Goal: Task Accomplishment & Management: Manage account settings

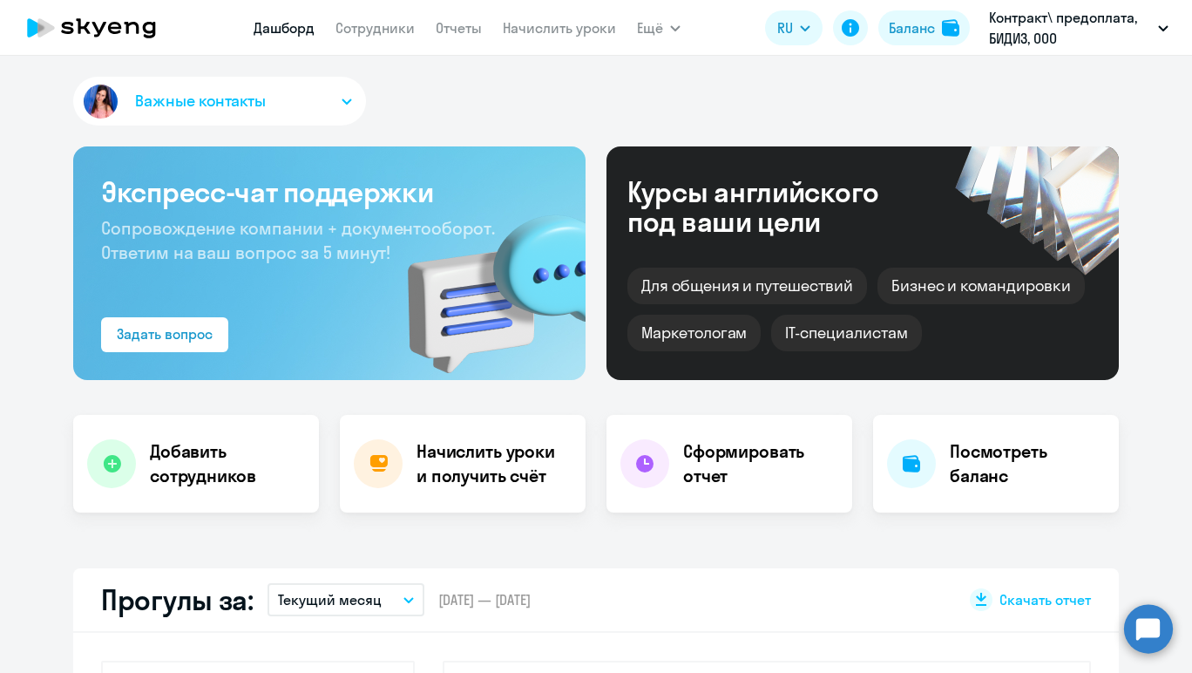
select select "30"
click at [373, 468] on icon at bounding box center [379, 463] width 18 height 17
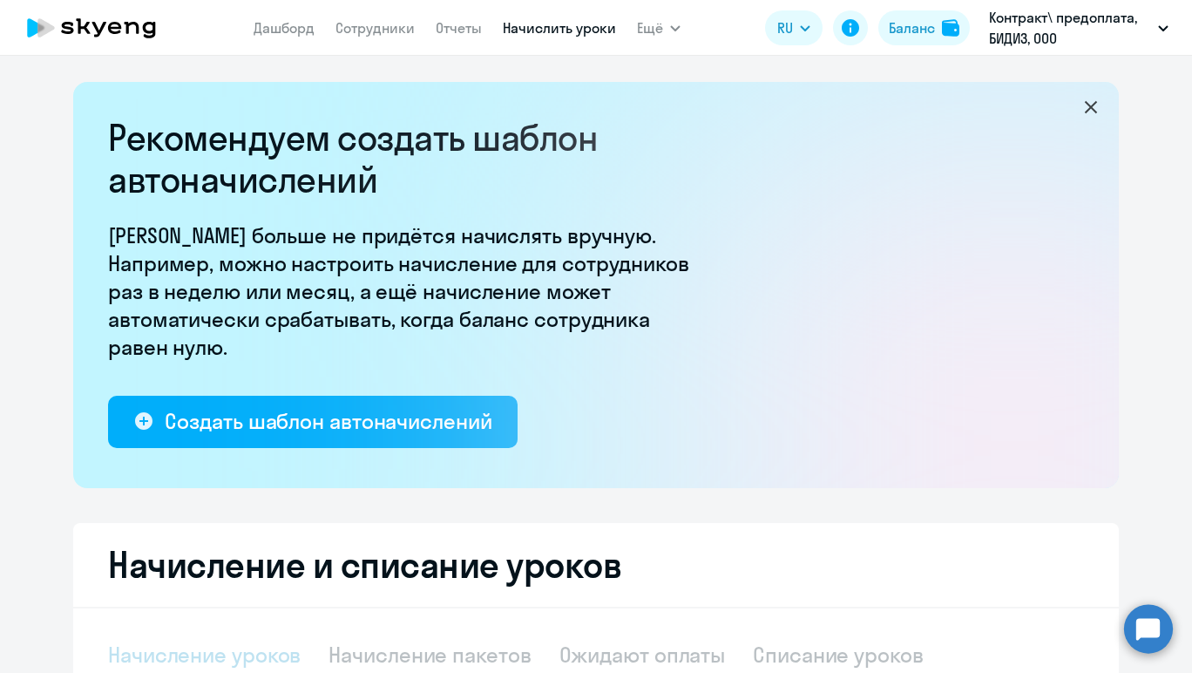
select select "10"
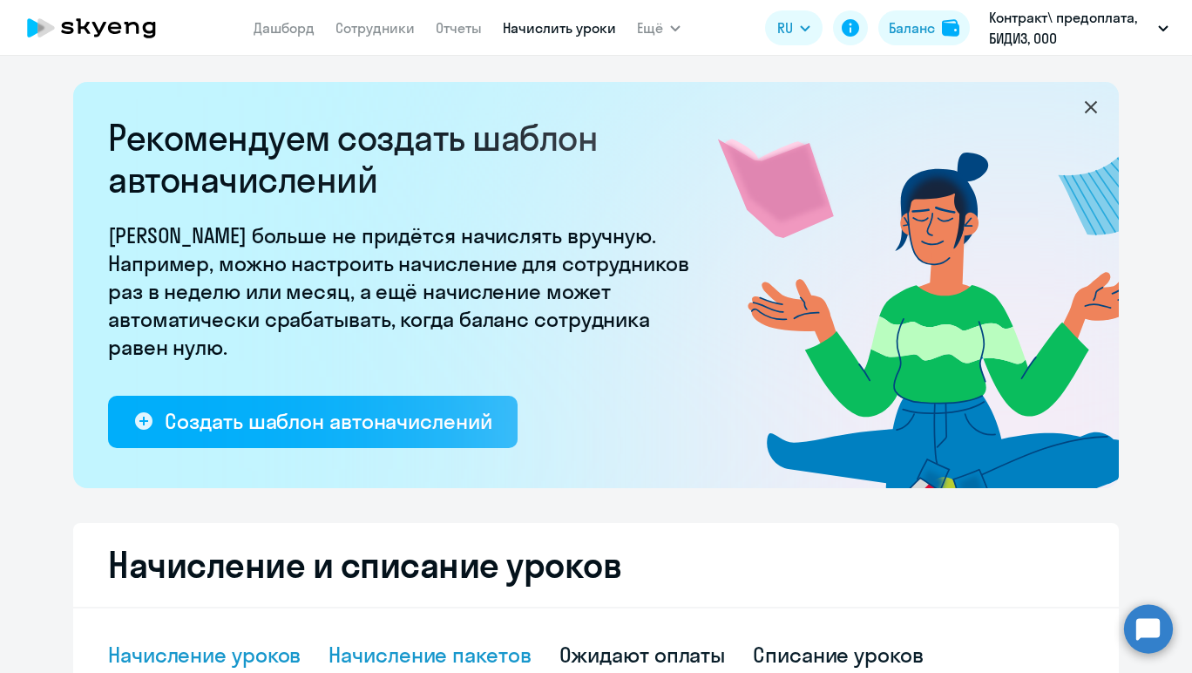
click at [433, 643] on div "Начисление пакетов" at bounding box center [430, 655] width 202 height 28
select select "10"
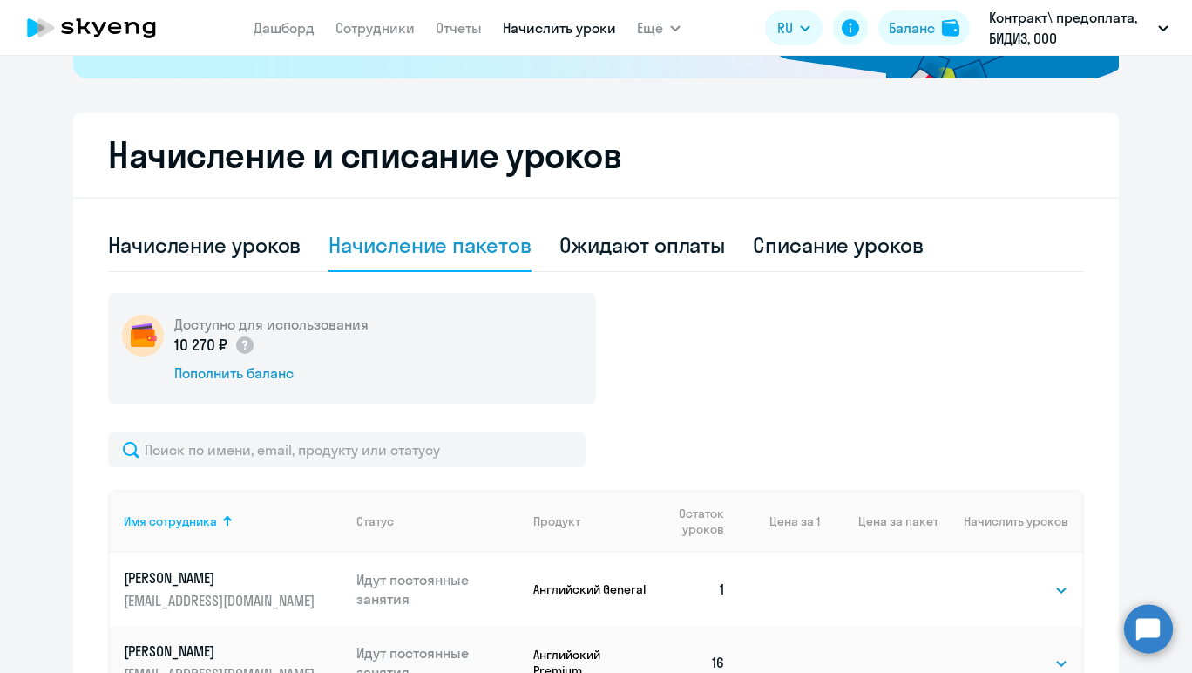
scroll to position [635, 0]
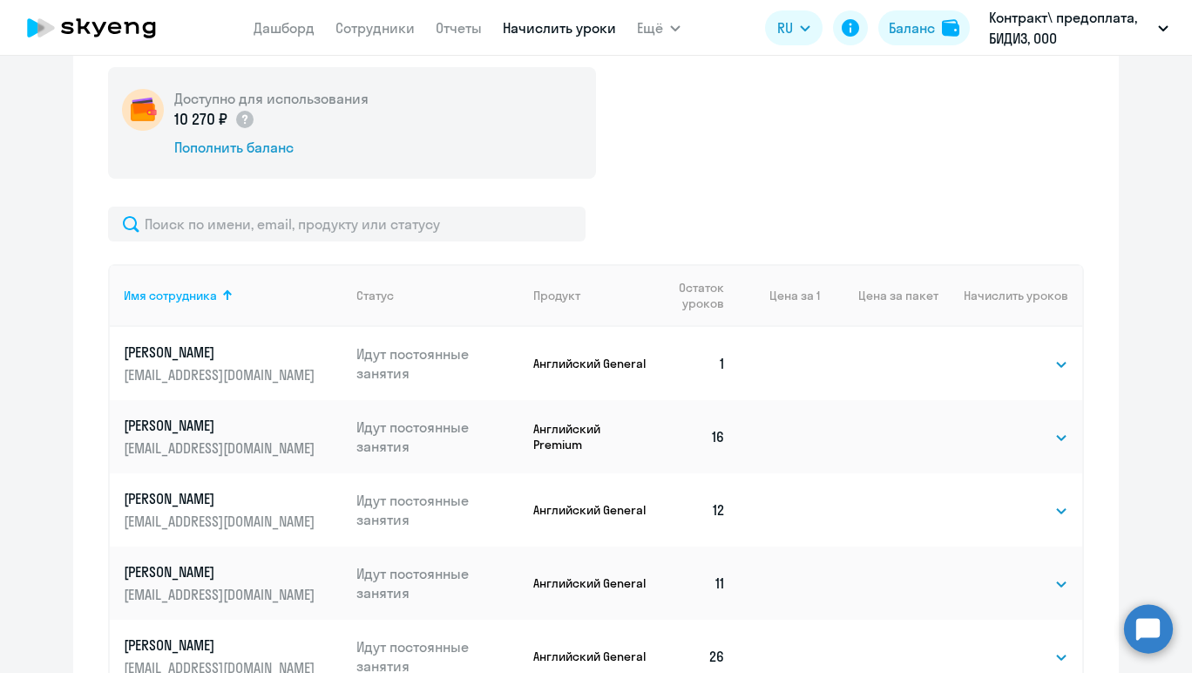
click at [1037, 376] on td "Выбрать 4 8 16 32 64 96 128 Выбрать" at bounding box center [1011, 363] width 144 height 73
click at [1036, 360] on select "Выбрать 4 8 16 32 64 96 128" at bounding box center [1032, 364] width 71 height 21
select select "32"
click at [997, 354] on select "Выбрать 4 8 16 32 64 96 128" at bounding box center [1032, 364] width 71 height 21
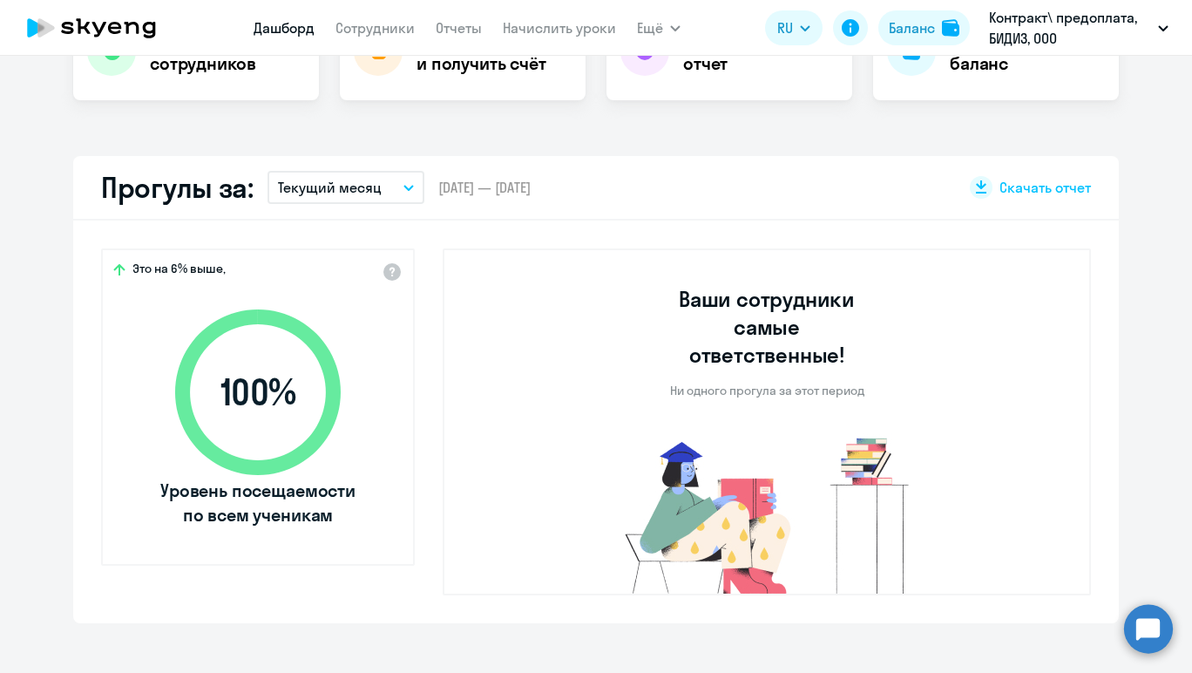
scroll to position [112, 0]
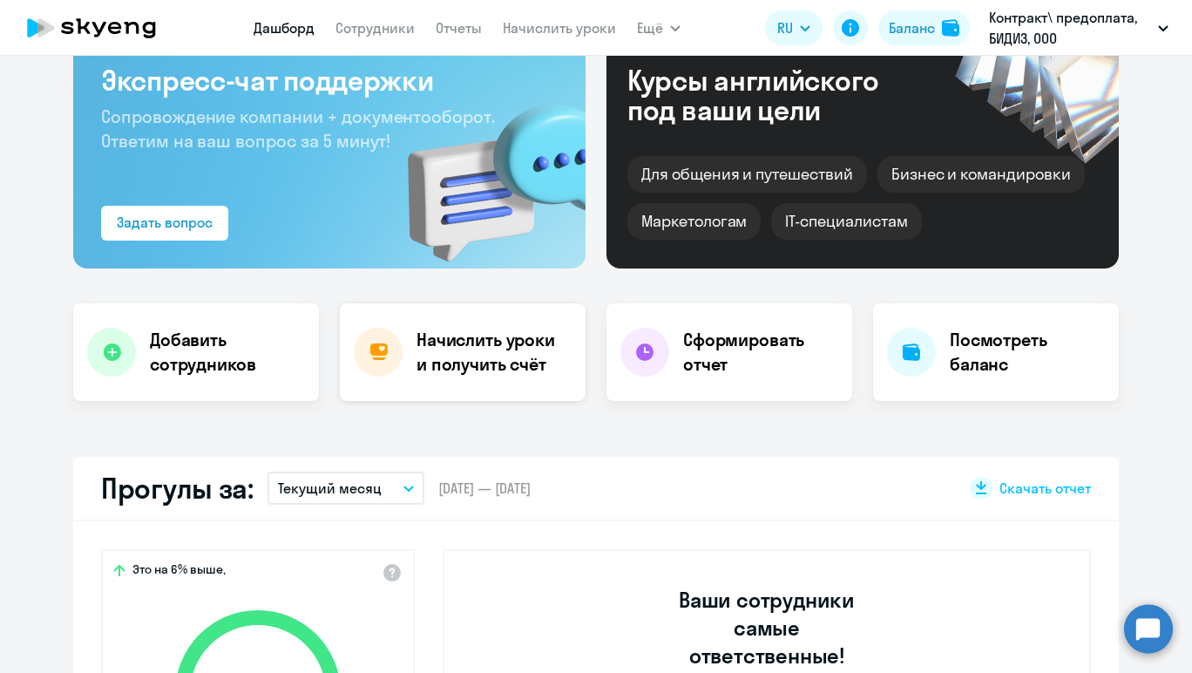
click at [445, 340] on h4 "Начислить уроки и получить счёт" at bounding box center [493, 352] width 152 height 49
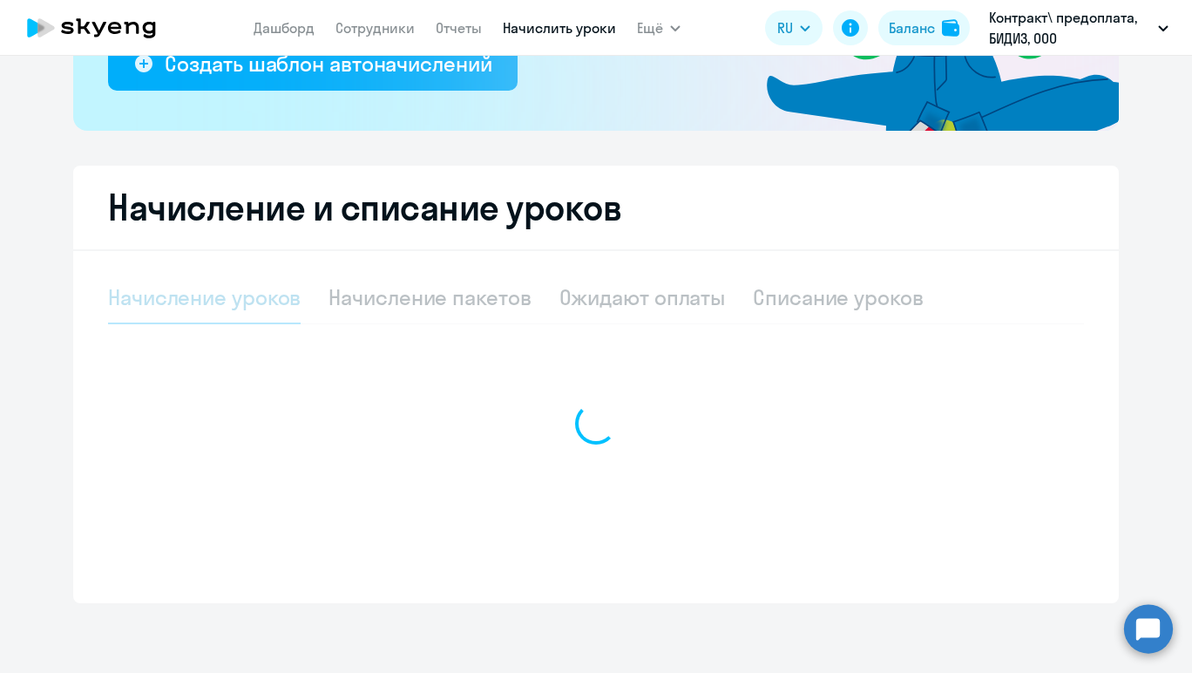
select select "10"
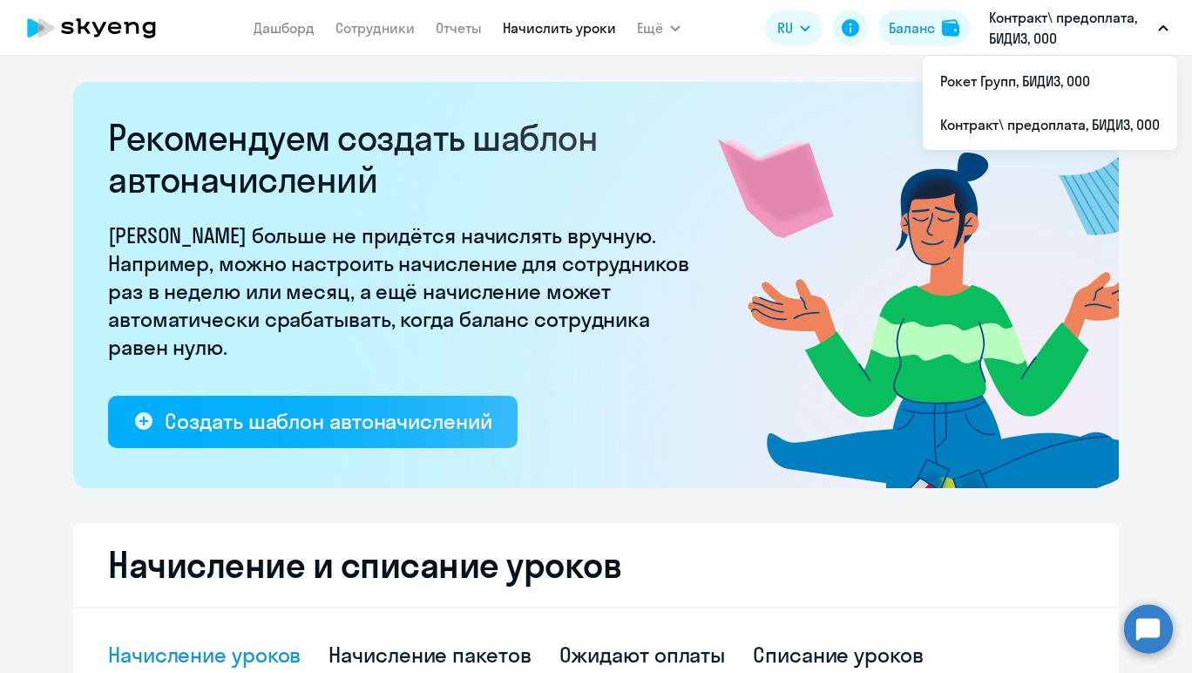
click at [93, 32] on icon at bounding box center [91, 28] width 153 height 44
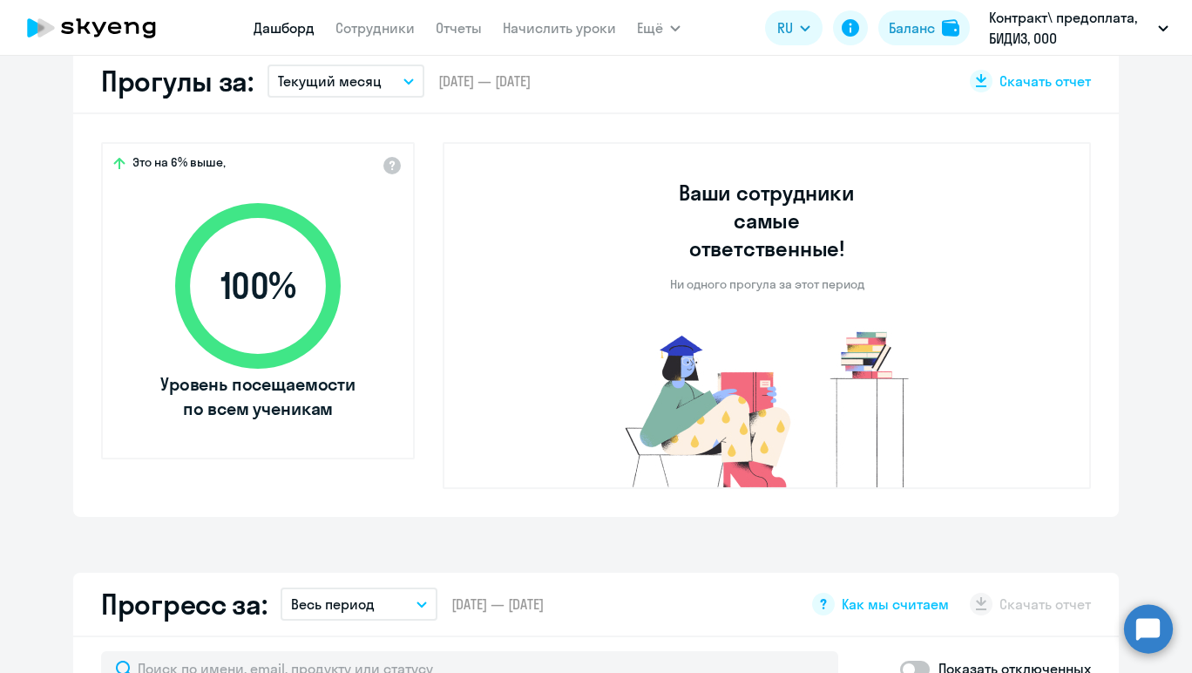
scroll to position [430, 0]
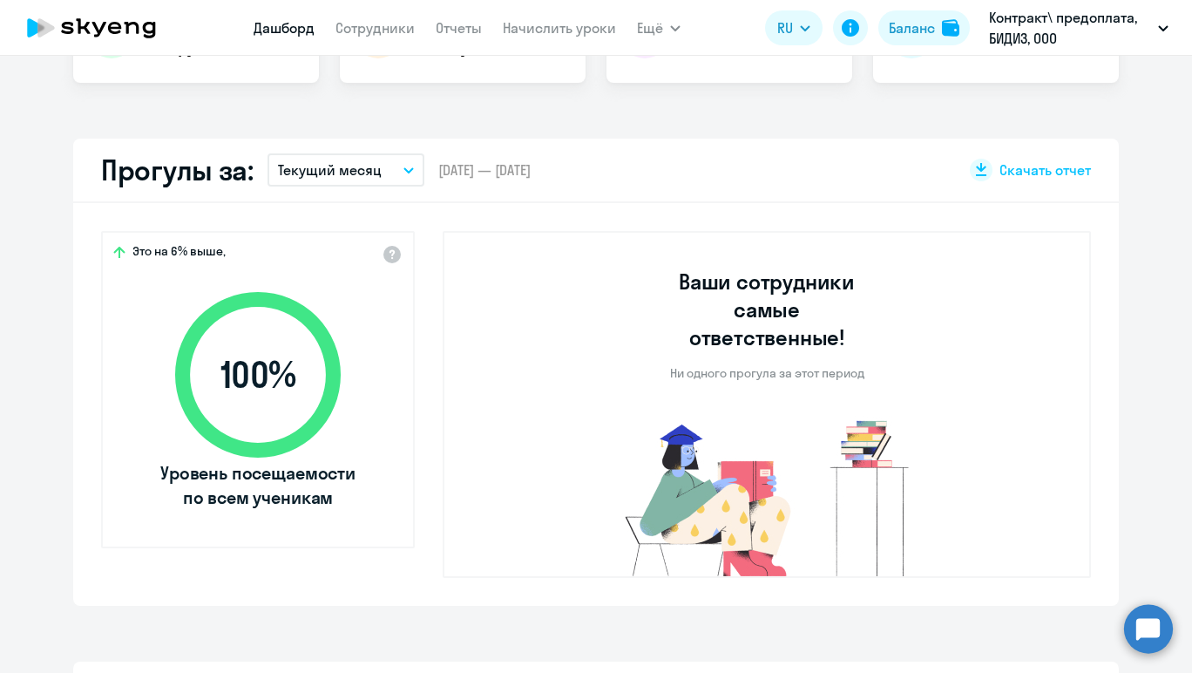
click at [257, 394] on span "100 %" at bounding box center [258, 375] width 200 height 42
select select "30"
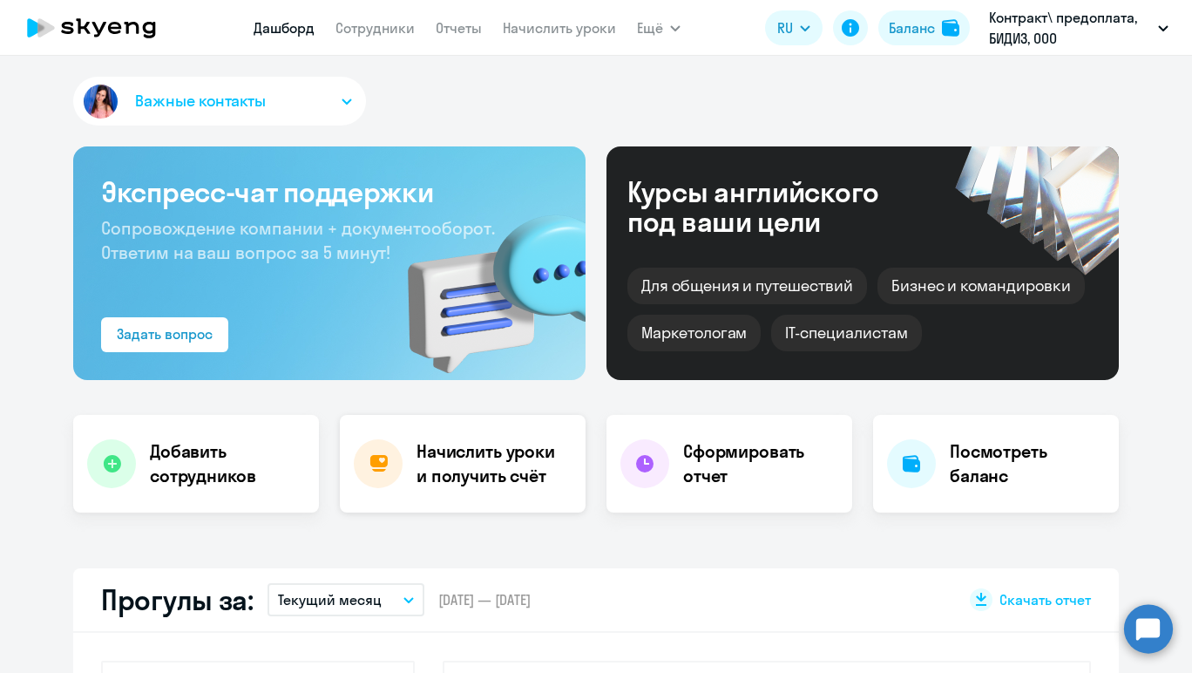
click at [421, 482] on h4 "Начислить уроки и получить счёт" at bounding box center [493, 463] width 152 height 49
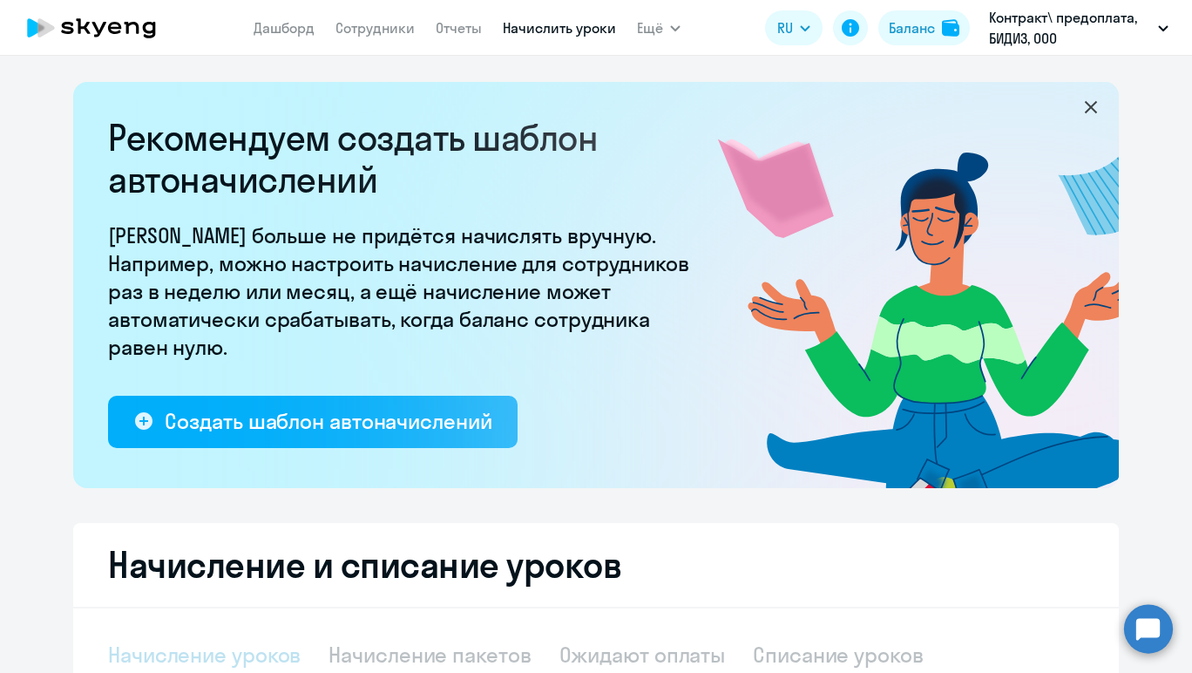
select select "10"
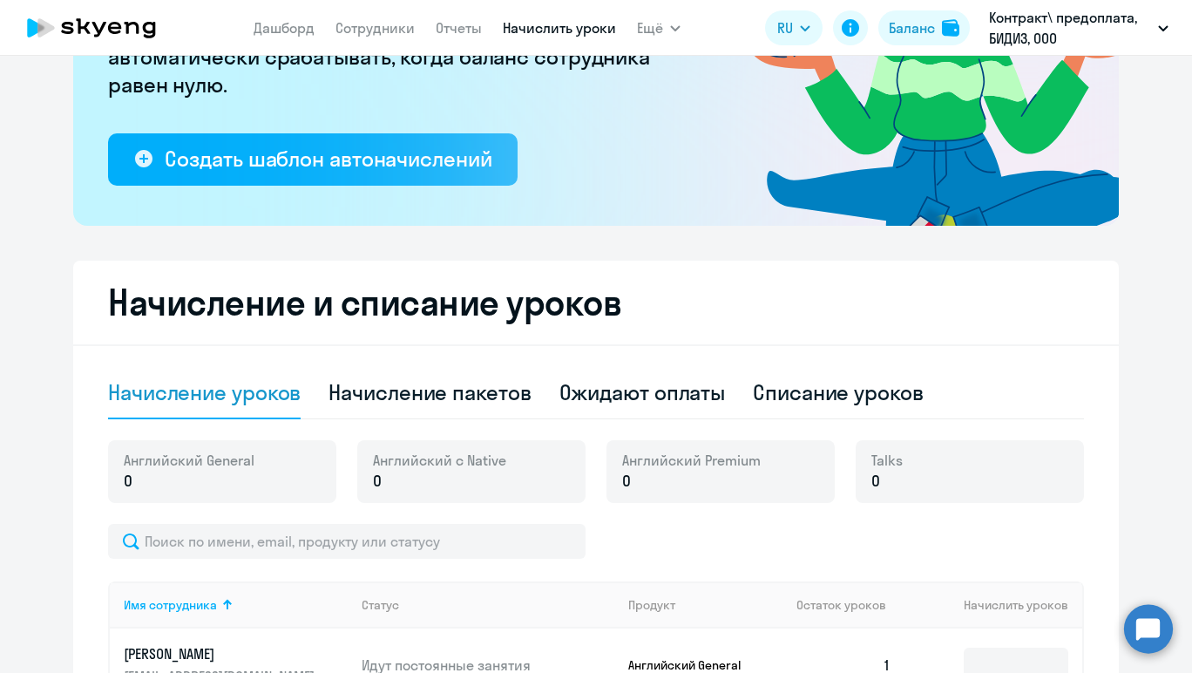
scroll to position [265, 0]
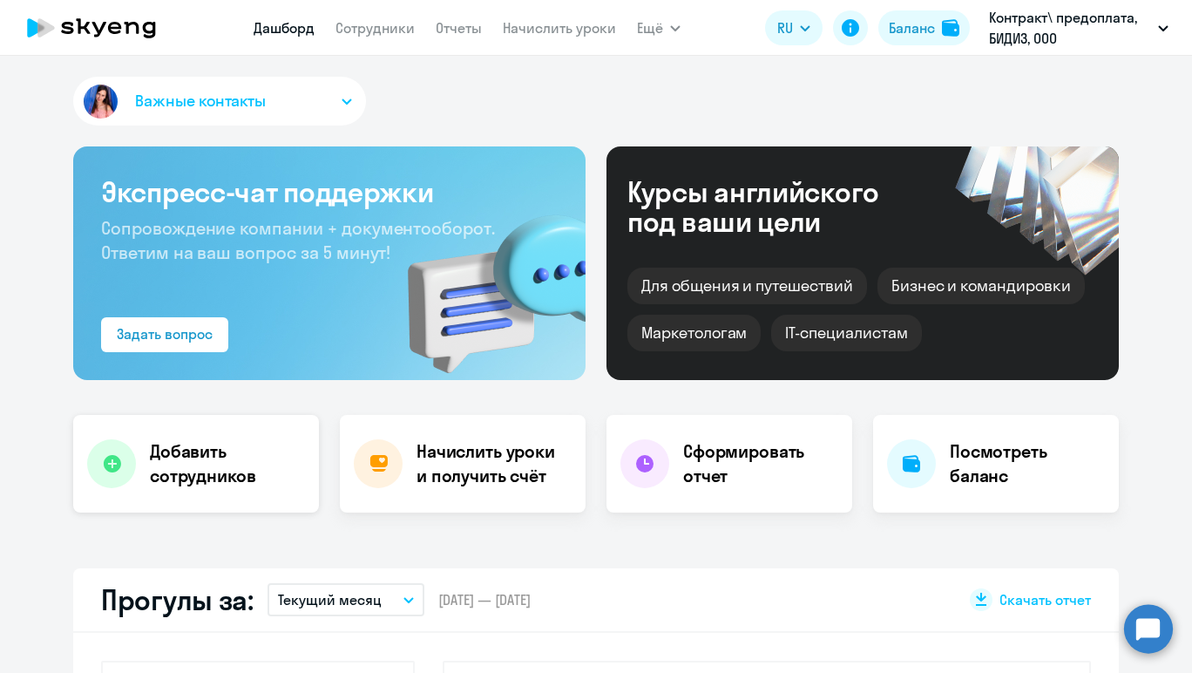
click at [216, 478] on h4 "Добавить сотрудников" at bounding box center [227, 463] width 155 height 49
select select "30"
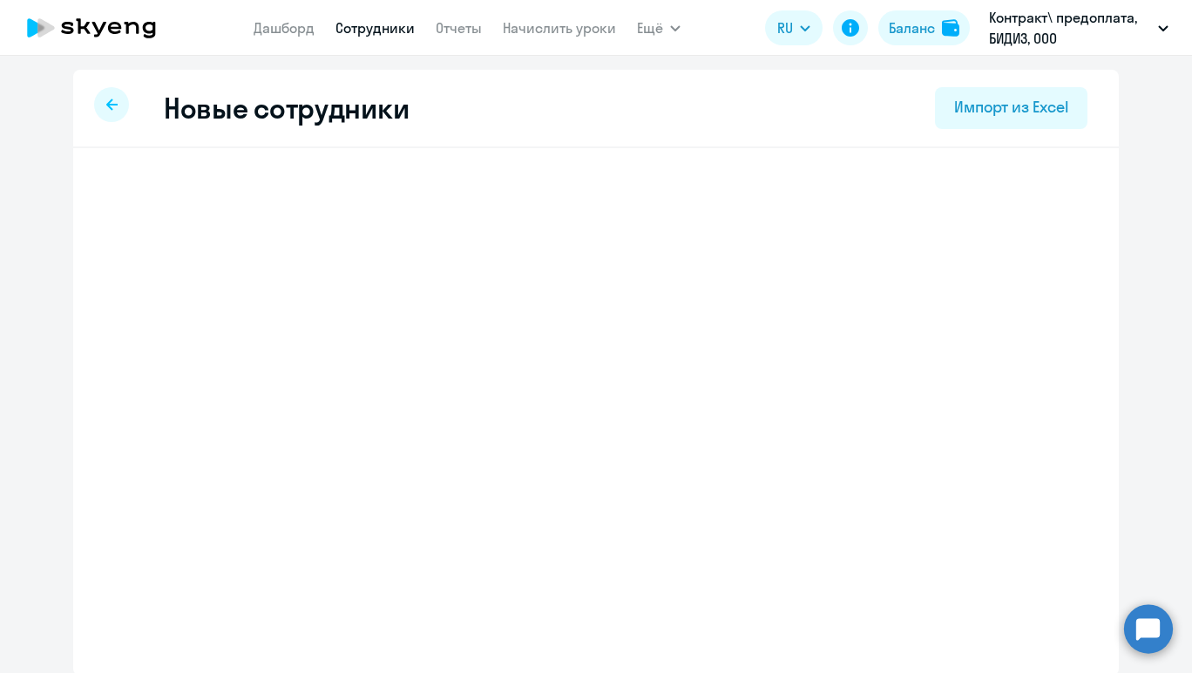
select select "english_adult_not_native_speaker"
select select "3"
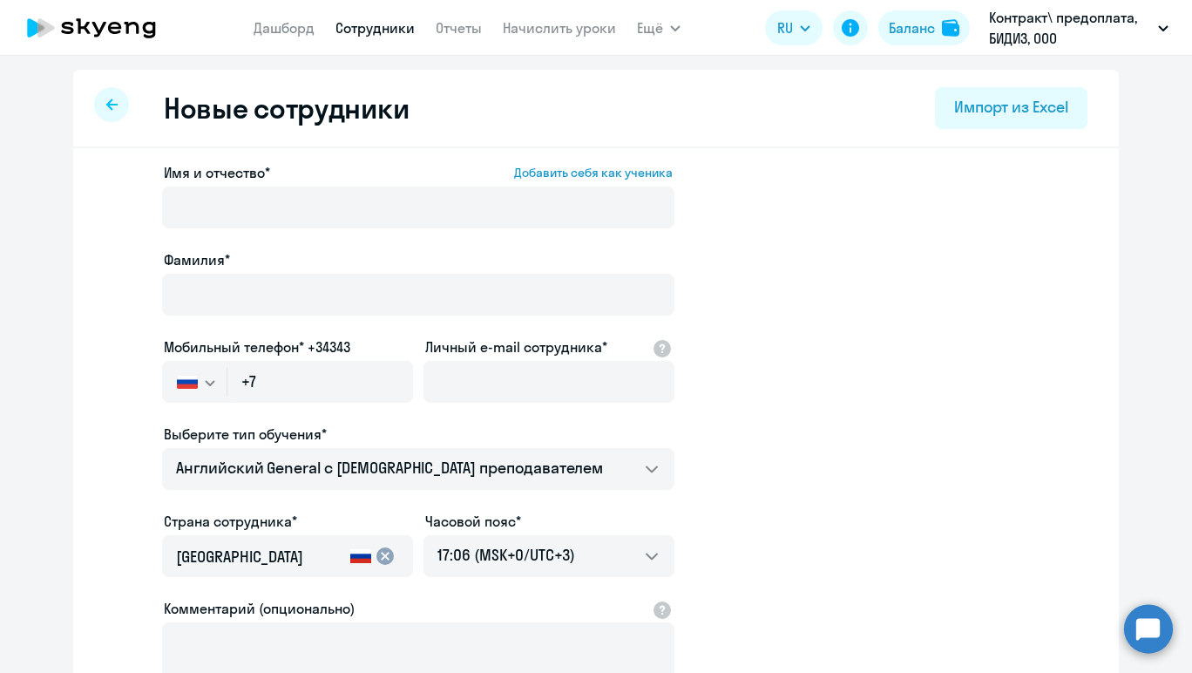
click at [113, 108] on icon at bounding box center [111, 104] width 11 height 12
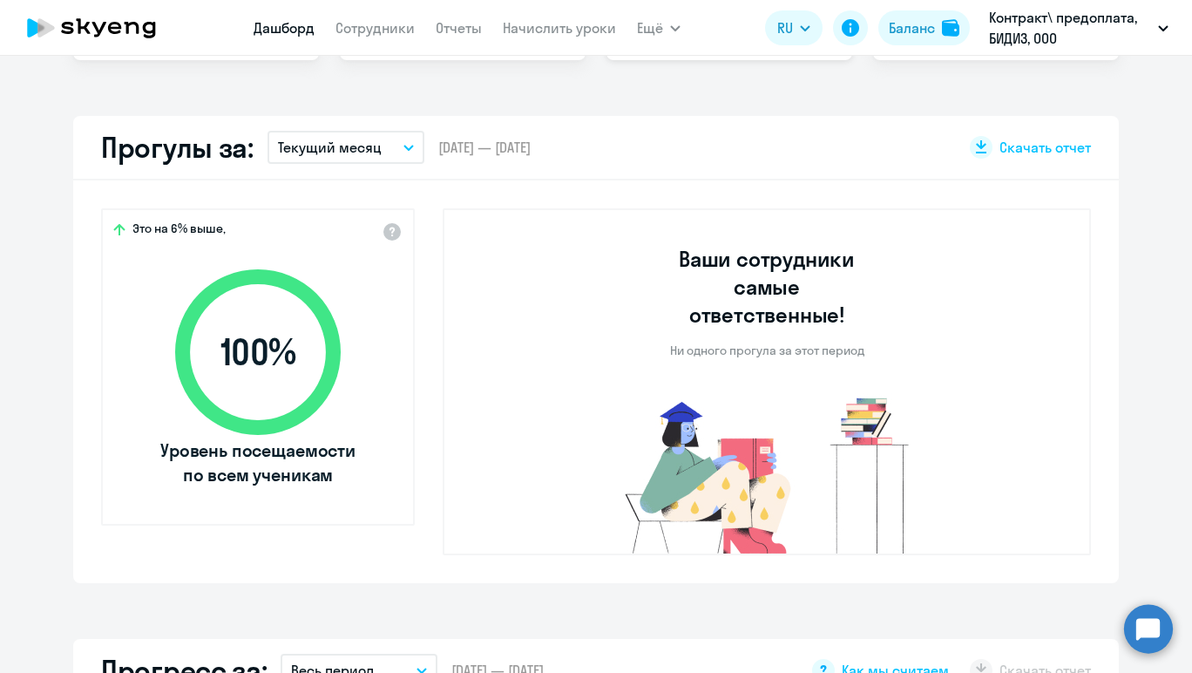
scroll to position [455, 0]
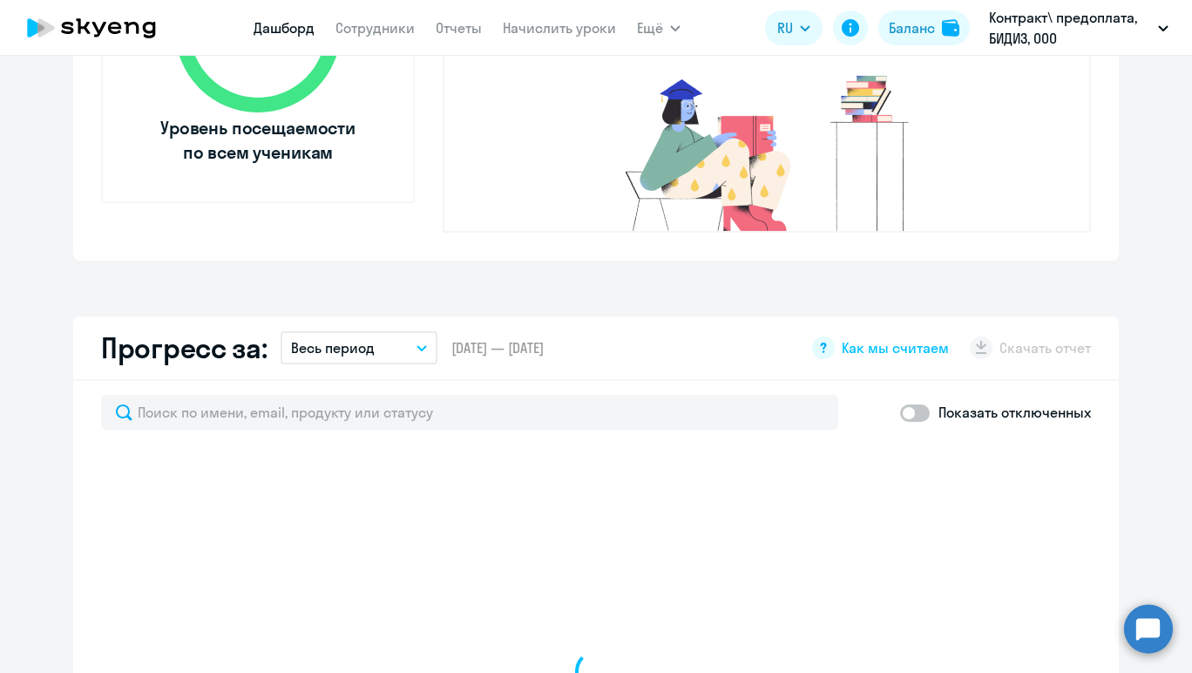
select select "30"
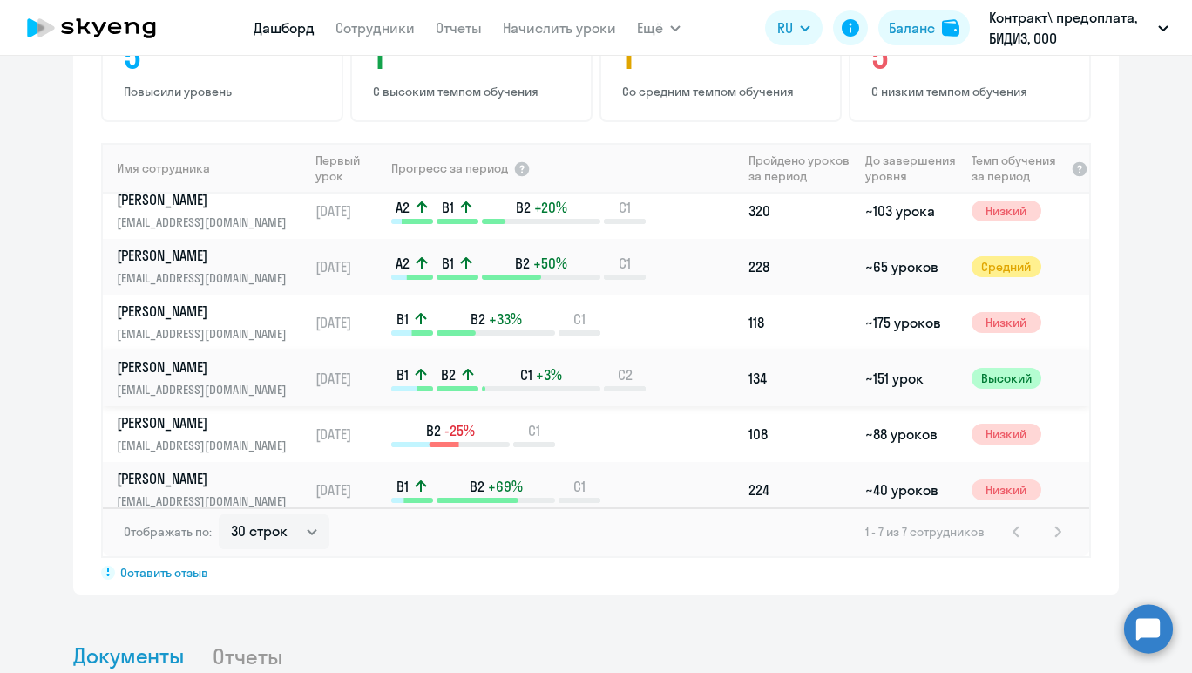
scroll to position [11, 0]
click at [911, 294] on td "~175 уроков" at bounding box center [910, 322] width 105 height 56
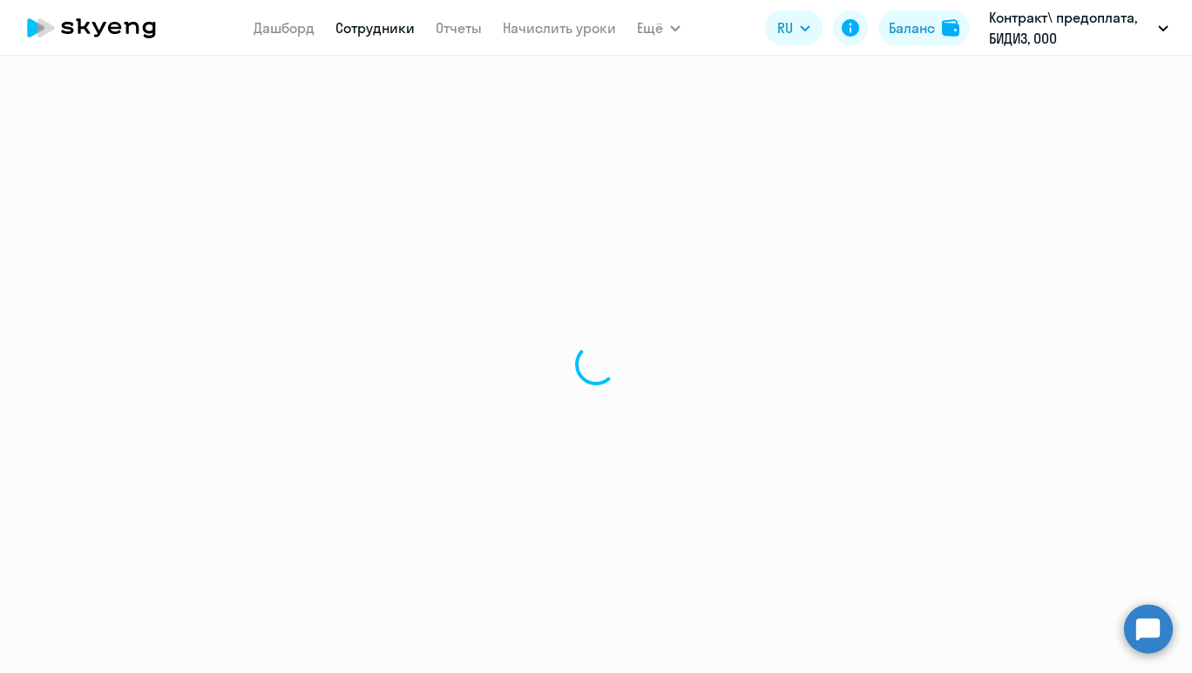
select select "english"
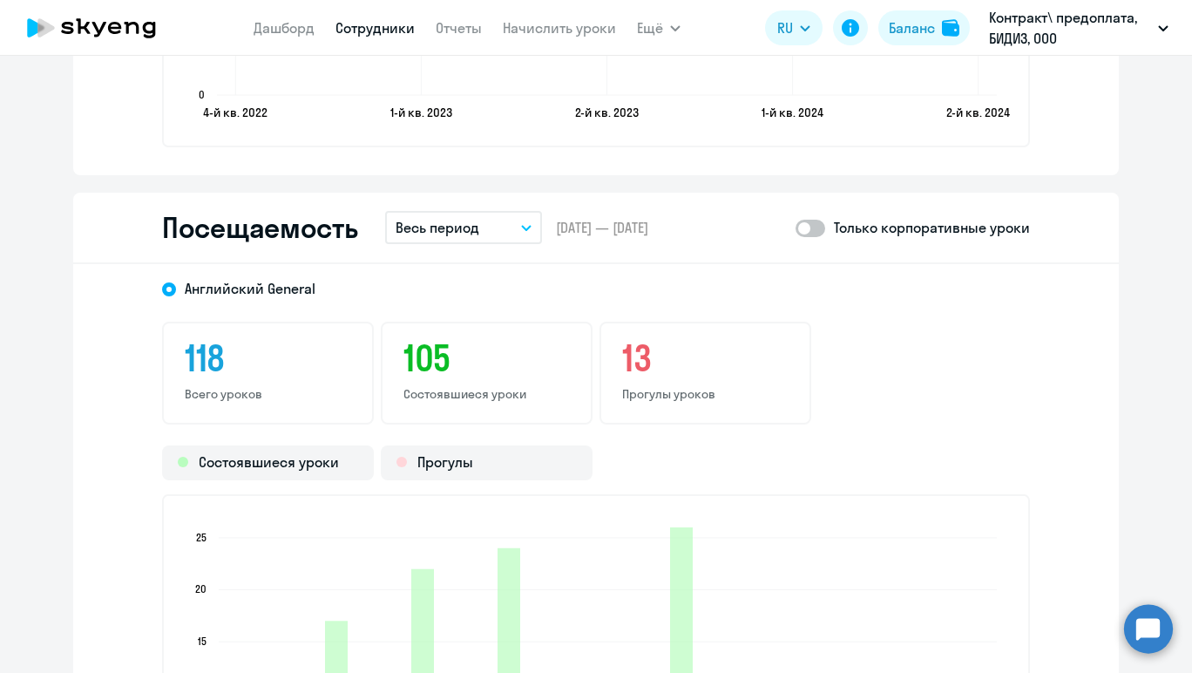
scroll to position [1935, 0]
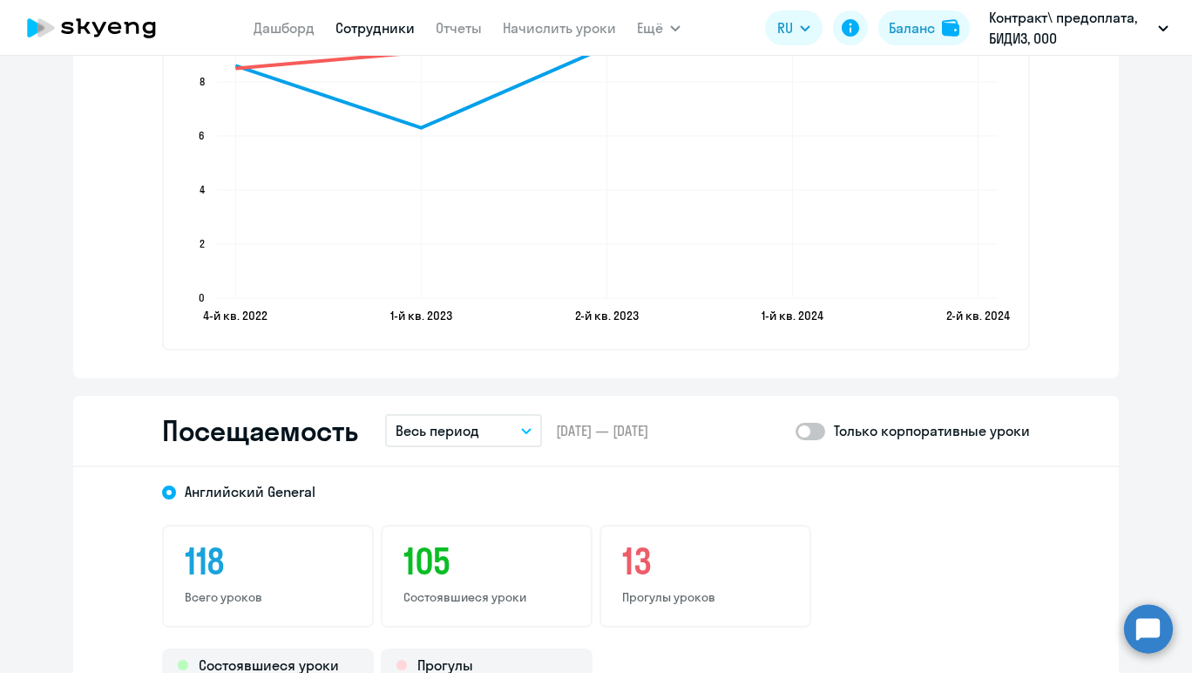
click at [450, 425] on p "Весь период" at bounding box center [438, 430] width 84 height 21
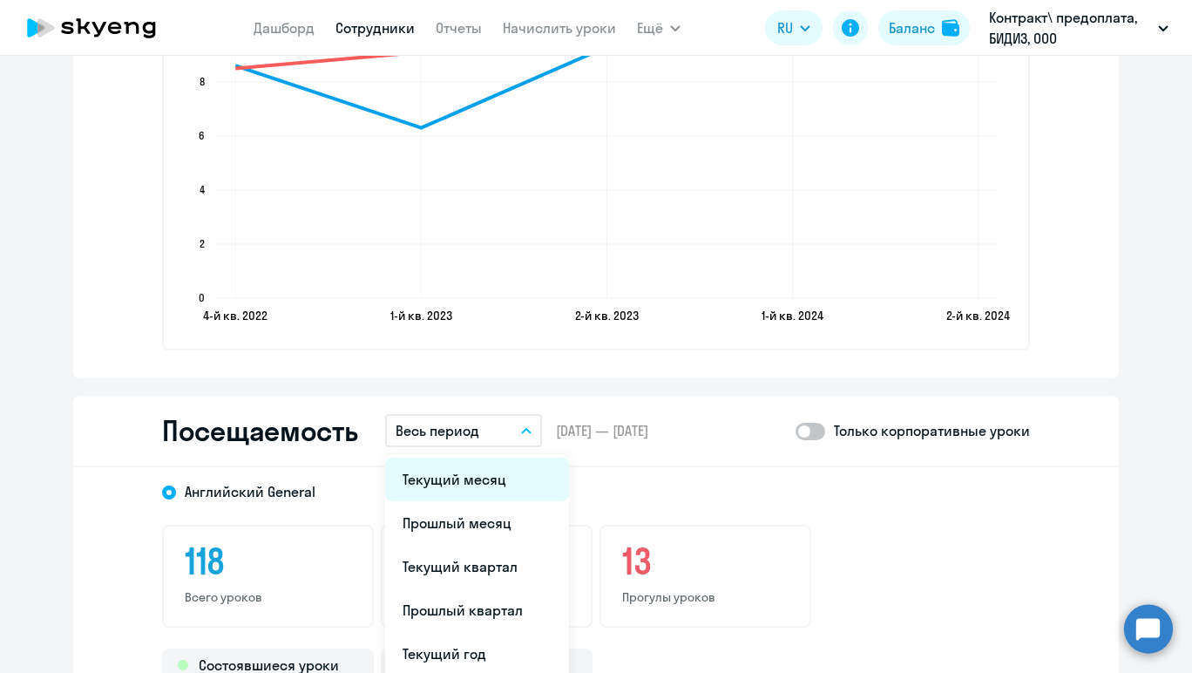
click at [490, 477] on li "Текущий месяц" at bounding box center [477, 480] width 184 height 44
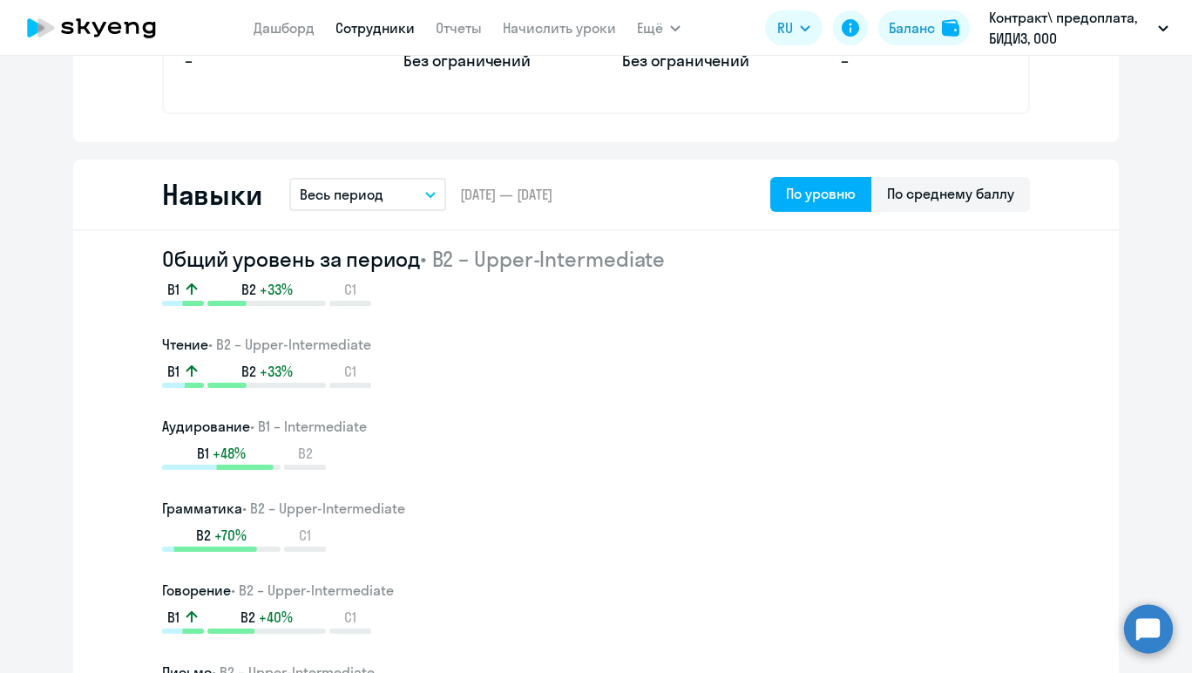
scroll to position [0, 0]
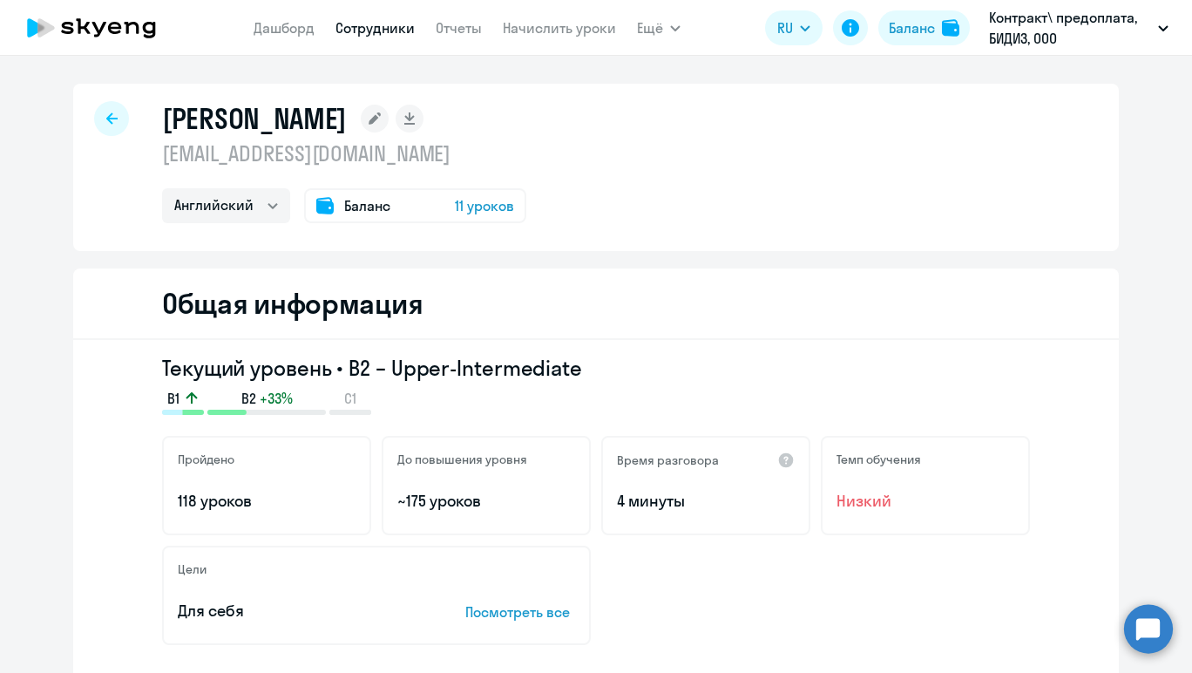
click at [121, 25] on icon at bounding box center [91, 28] width 153 height 44
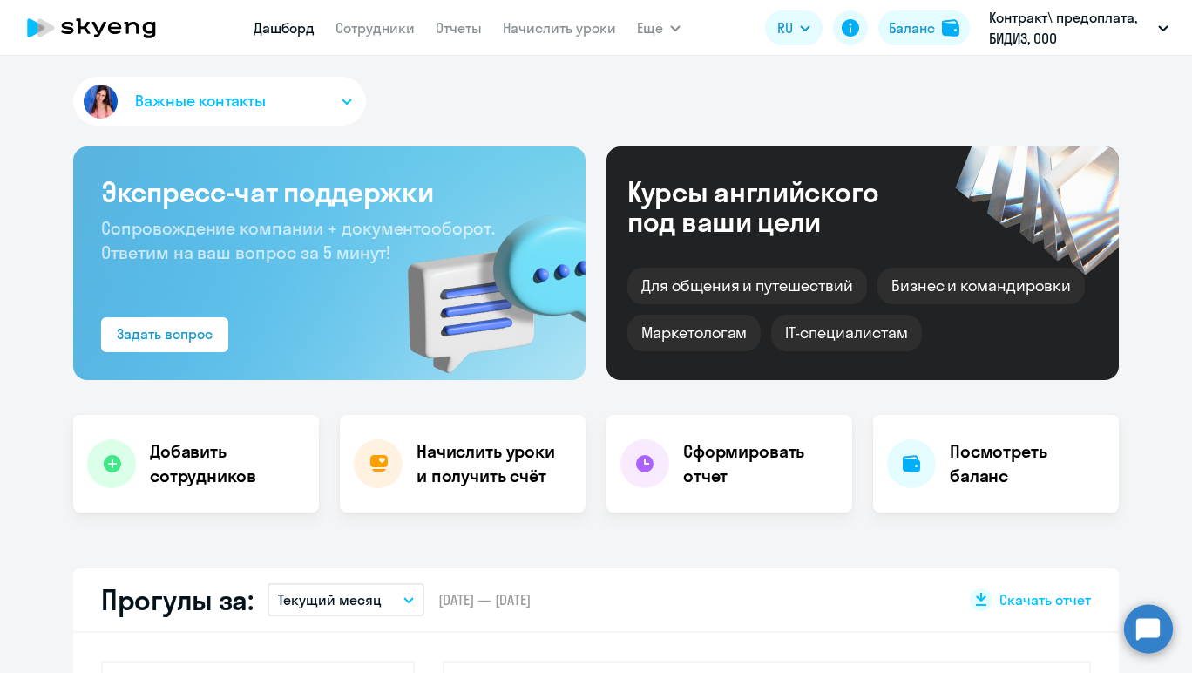
select select "30"
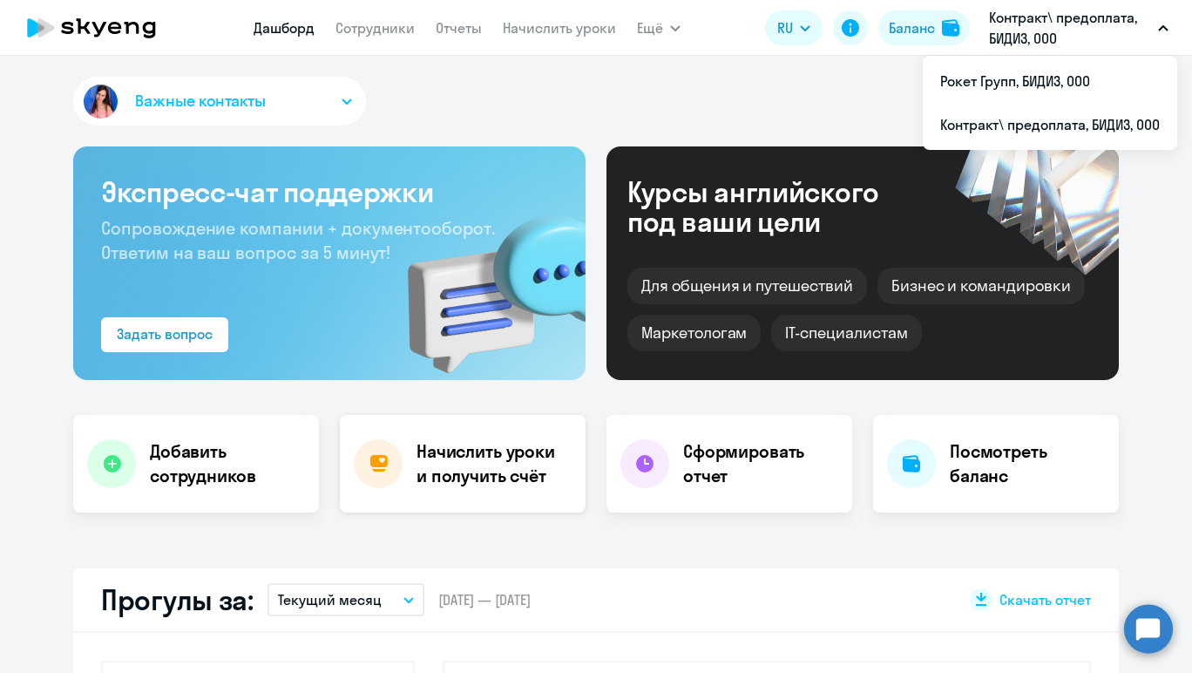
click at [505, 492] on div "Начислить уроки и получить счёт" at bounding box center [463, 464] width 246 height 98
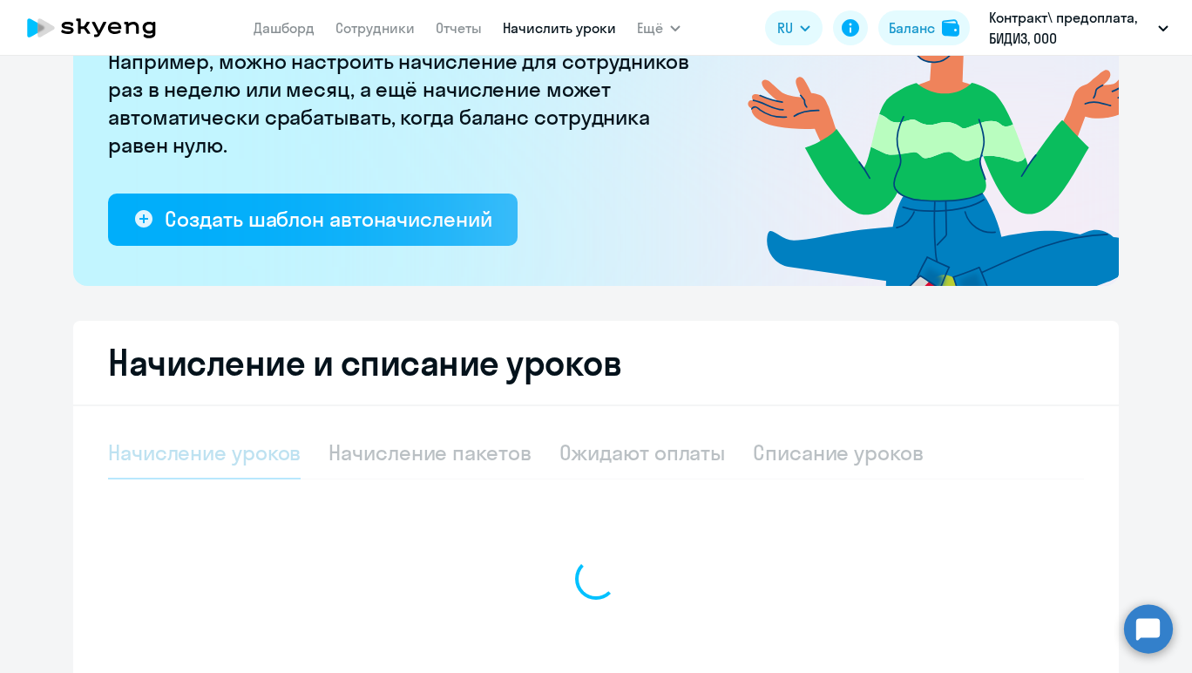
scroll to position [212, 0]
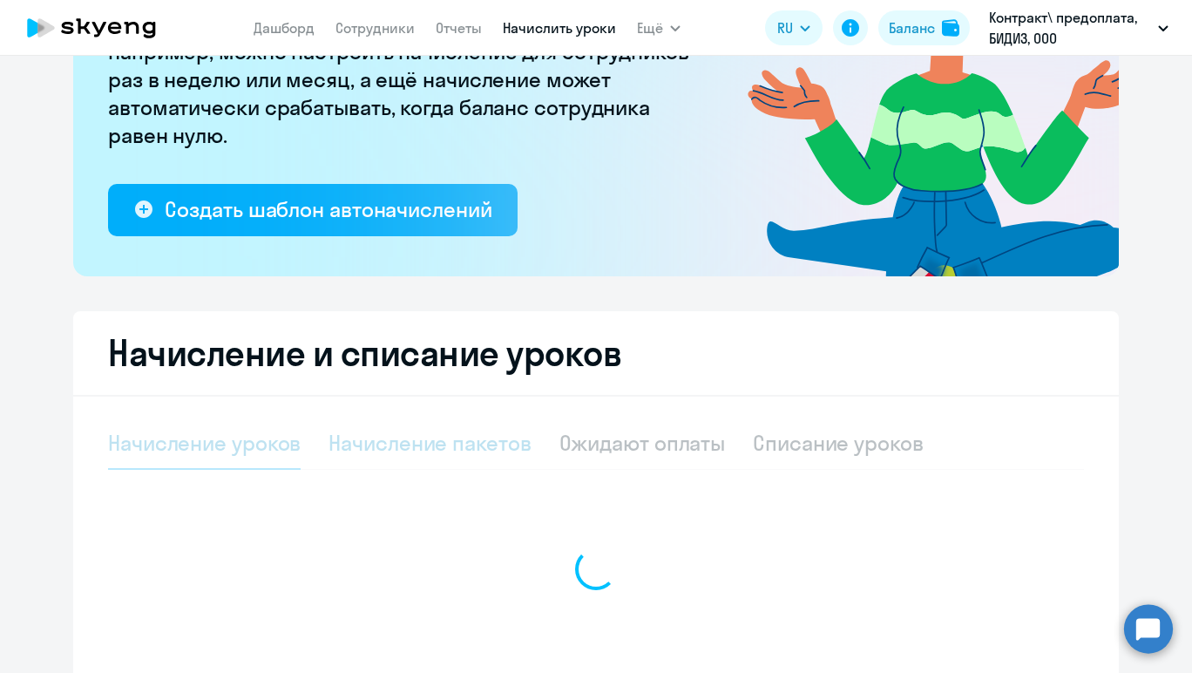
select select "10"
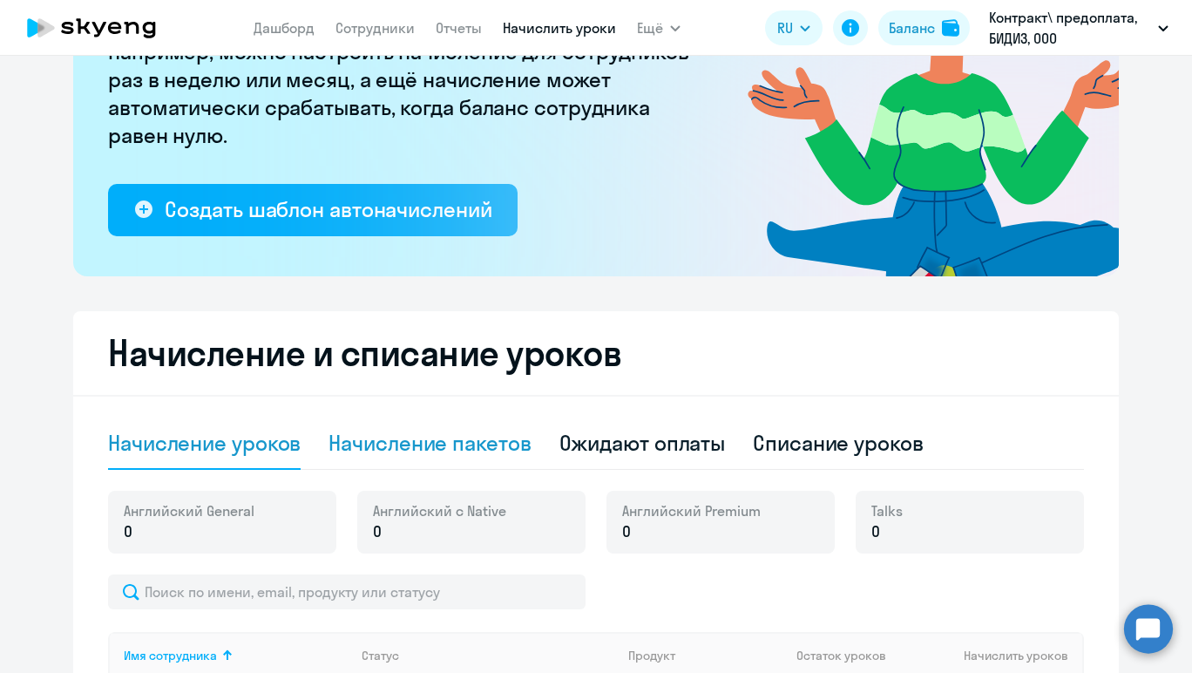
click at [469, 444] on div "Начисление пакетов" at bounding box center [430, 443] width 202 height 28
select select "10"
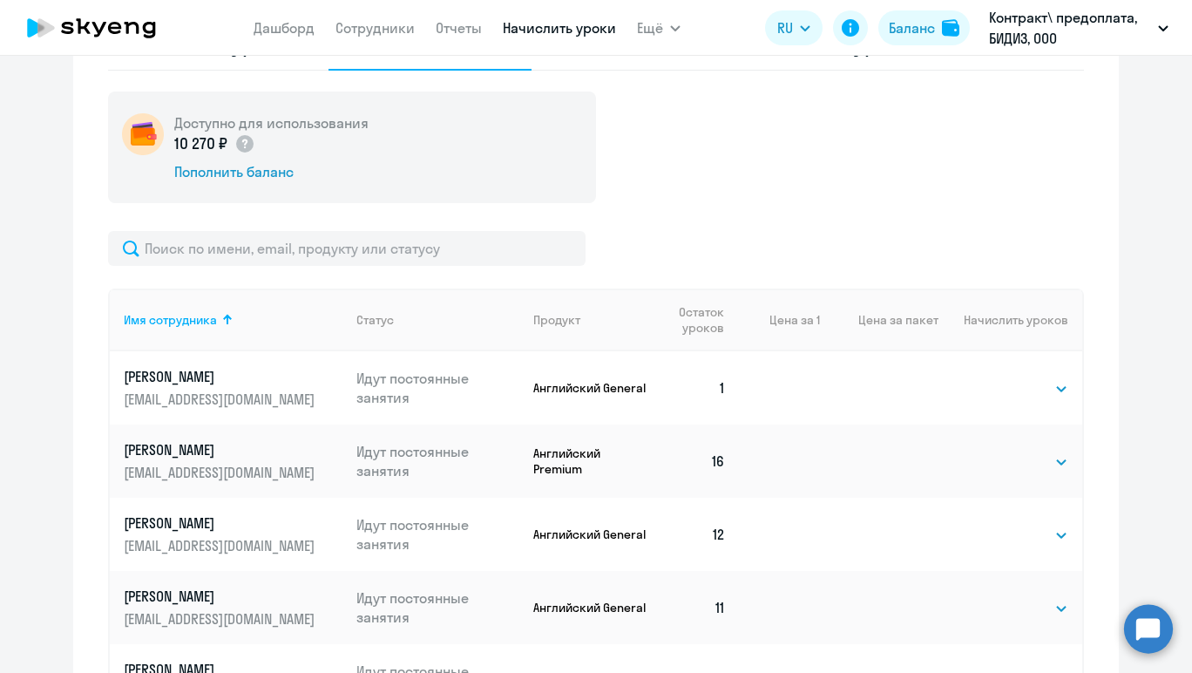
scroll to position [612, 0]
click at [1014, 385] on select "Выбрать 4 8 16 32 64 96 128" at bounding box center [1032, 387] width 71 height 21
select select "32"
click at [997, 377] on select "Выбрать 4 8 16 32 64 96 128" at bounding box center [1032, 387] width 71 height 21
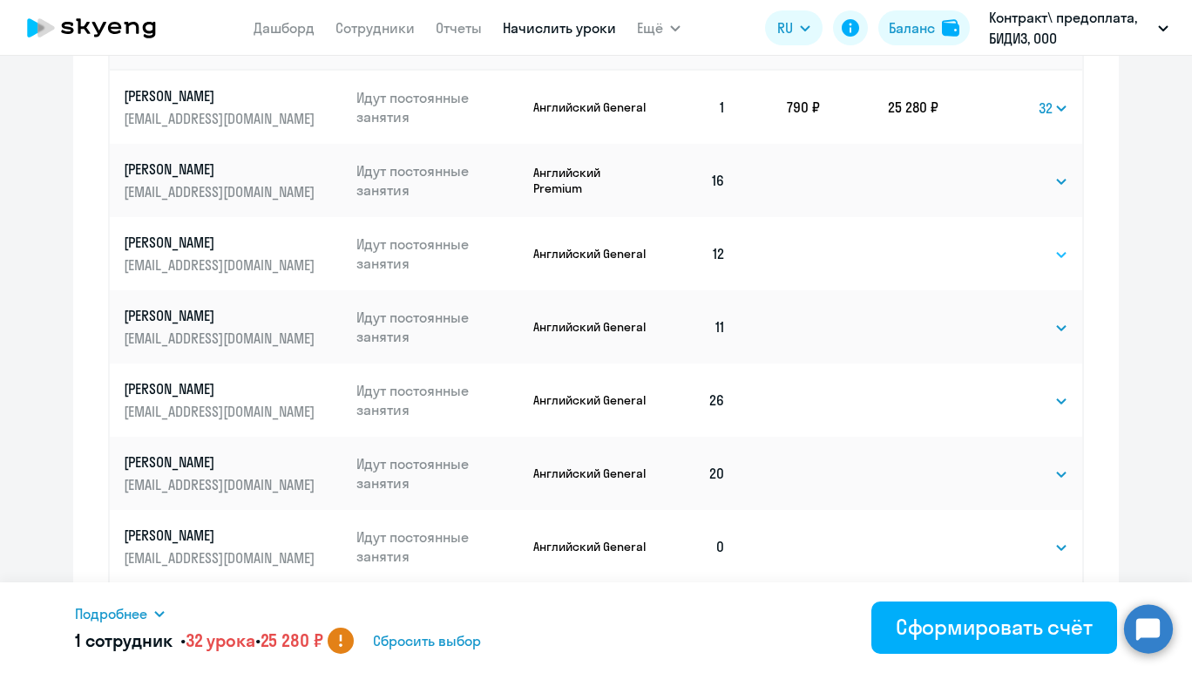
scroll to position [893, 0]
click at [1031, 171] on select "Выбрать 4 8 16 32 64 96 128" at bounding box center [1032, 179] width 71 height 21
select select "32"
click at [997, 169] on select "Выбрать 4 8 16 32 64 96 128" at bounding box center [1032, 179] width 71 height 21
